Goal: Information Seeking & Learning: Learn about a topic

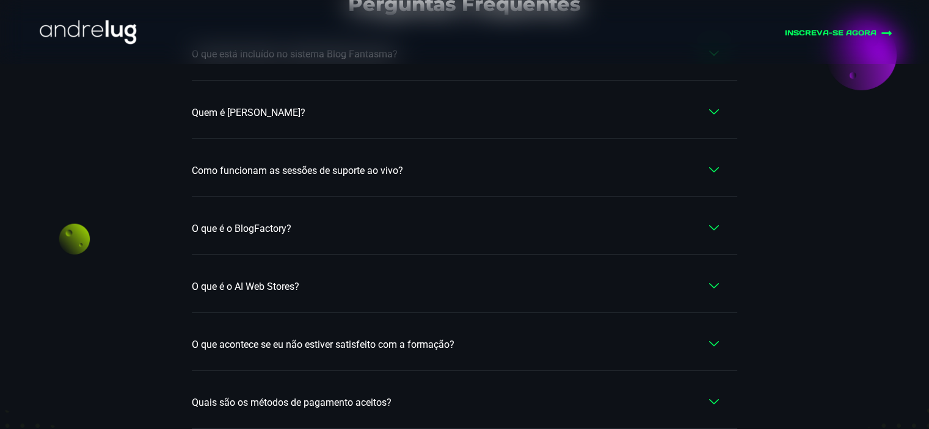
scroll to position [7144, 0]
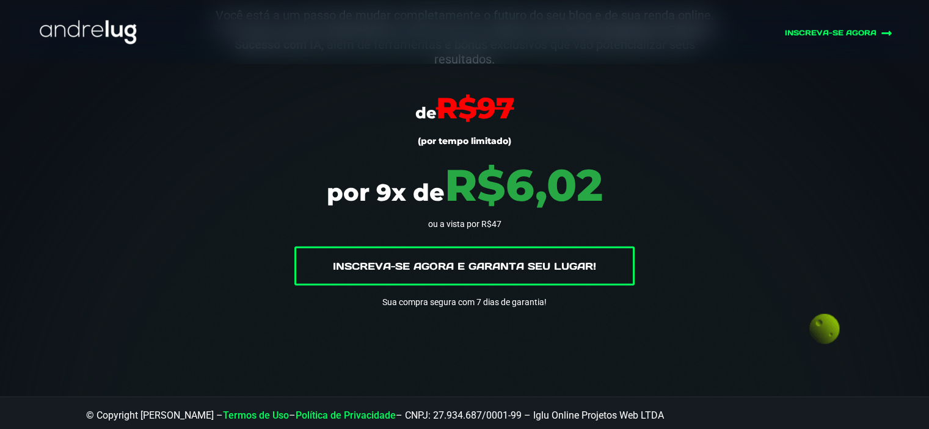
scroll to position [2961, 0]
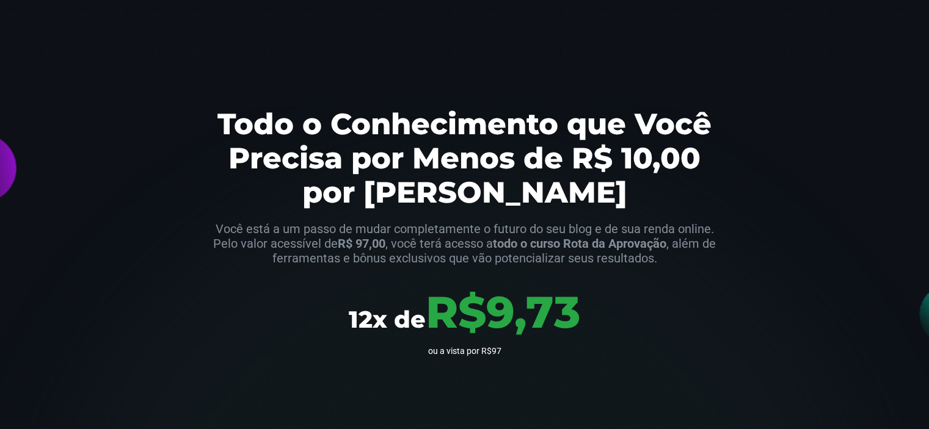
scroll to position [2975, 0]
